Goal: Task Accomplishment & Management: Use online tool/utility

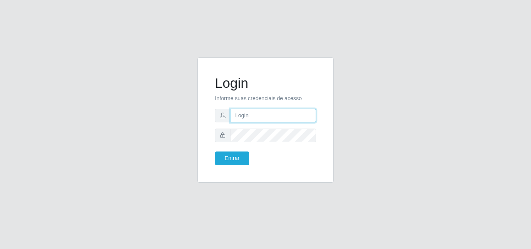
click at [253, 118] on input "text" at bounding box center [273, 116] width 86 height 14
type input "[EMAIL_ADDRESS][DOMAIN_NAME]"
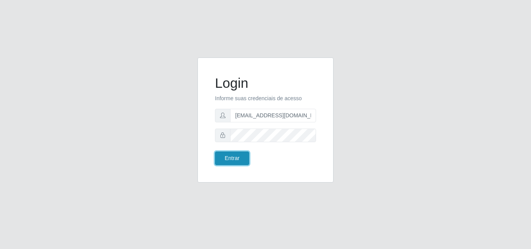
click at [242, 155] on button "Entrar" at bounding box center [232, 158] width 34 height 14
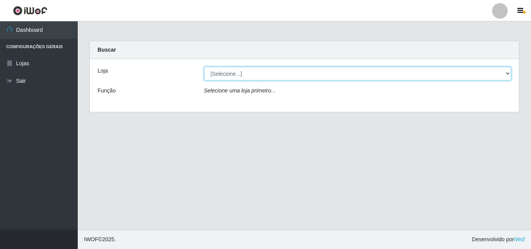
click at [507, 69] on select "[Selecione...] Corte Fácil - Unidade Emaús" at bounding box center [357, 74] width 307 height 14
select select "201"
click at [204, 67] on select "[Selecione...] Corte Fácil - Unidade Emaús" at bounding box center [357, 74] width 307 height 14
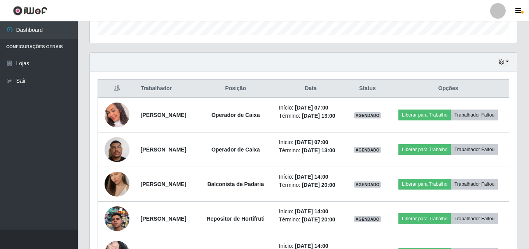
scroll to position [293, 0]
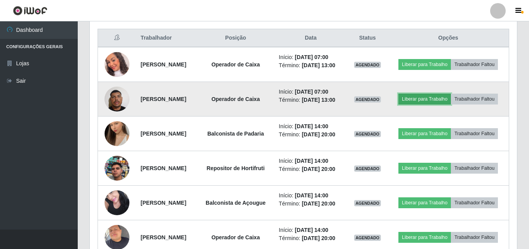
click at [441, 101] on button "Liberar para Trabalho" at bounding box center [424, 99] width 52 height 11
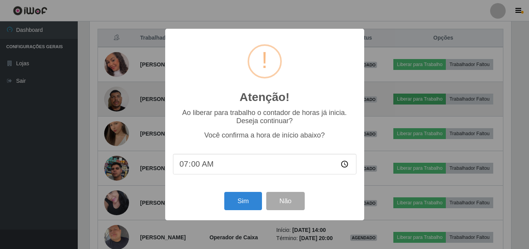
scroll to position [161, 423]
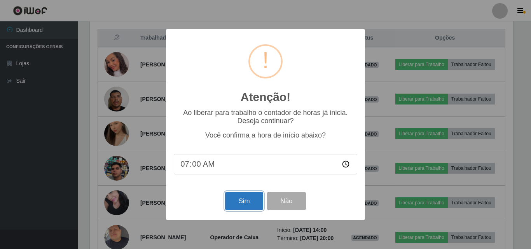
click at [253, 201] on button "Sim" at bounding box center [244, 201] width 38 height 18
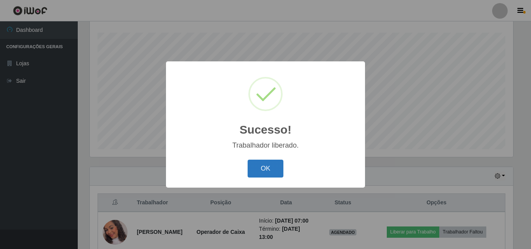
click at [259, 172] on button "OK" at bounding box center [265, 169] width 36 height 18
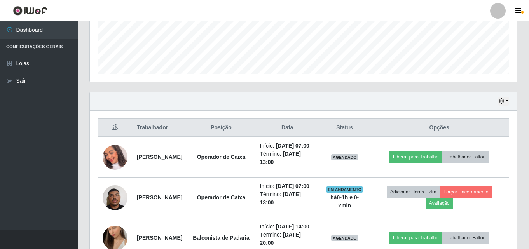
scroll to position [206, 0]
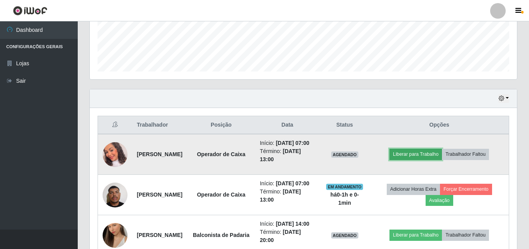
click at [416, 158] on button "Liberar para Trabalho" at bounding box center [415, 154] width 52 height 11
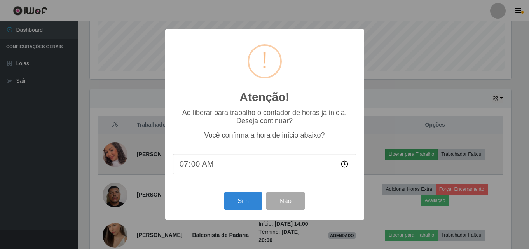
scroll to position [161, 423]
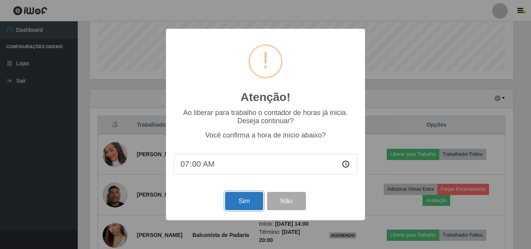
click at [244, 204] on button "Sim" at bounding box center [244, 201] width 38 height 18
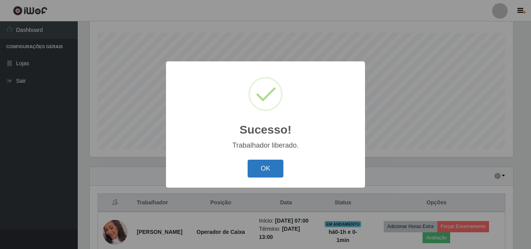
click at [274, 173] on button "OK" at bounding box center [265, 169] width 36 height 18
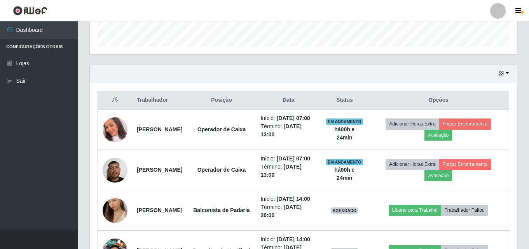
scroll to position [245, 0]
